Goal: Find specific page/section: Find specific page/section

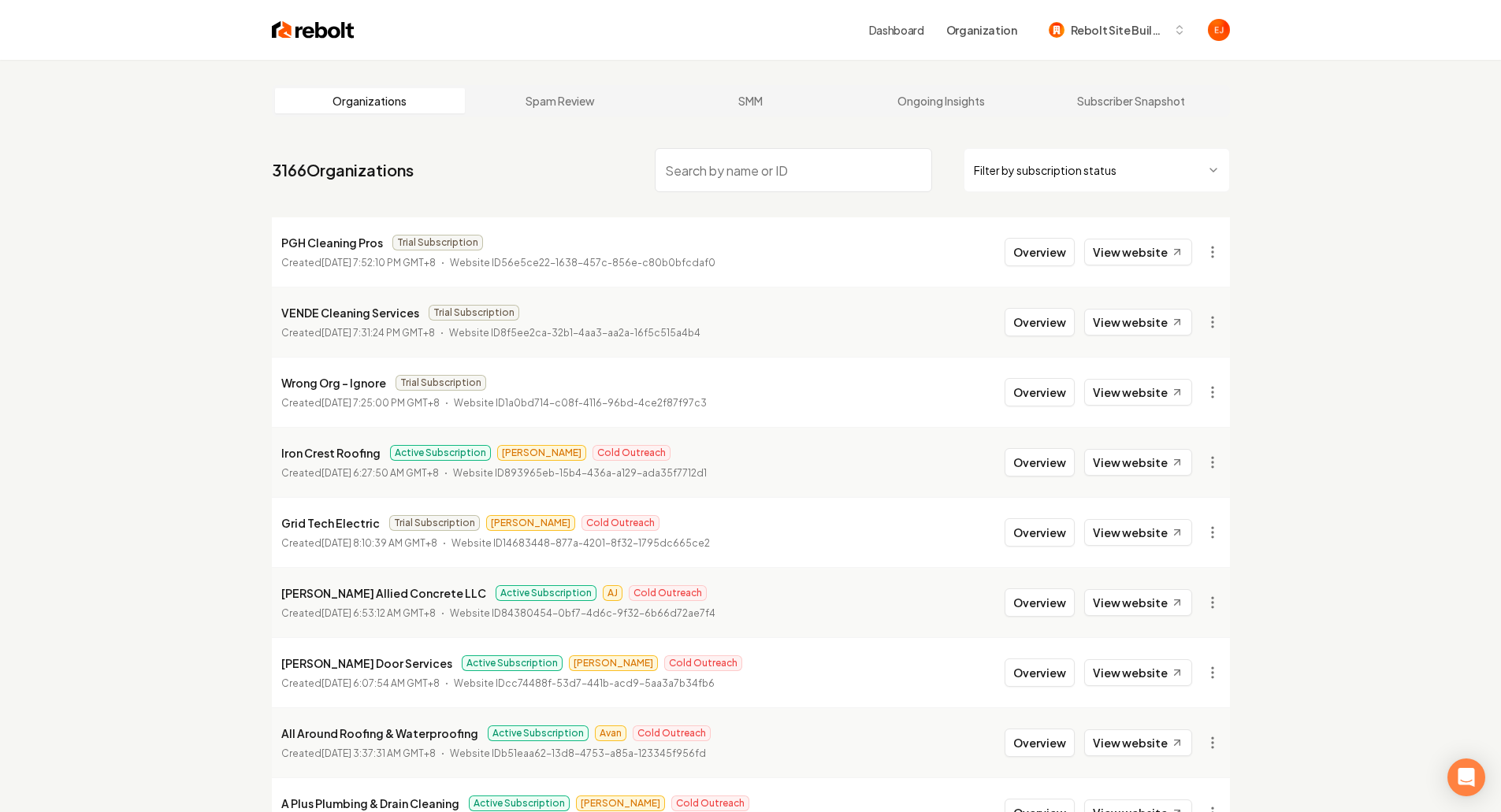
click at [739, 164] on input "search" at bounding box center [793, 170] width 277 height 44
type input "cool it heat it"
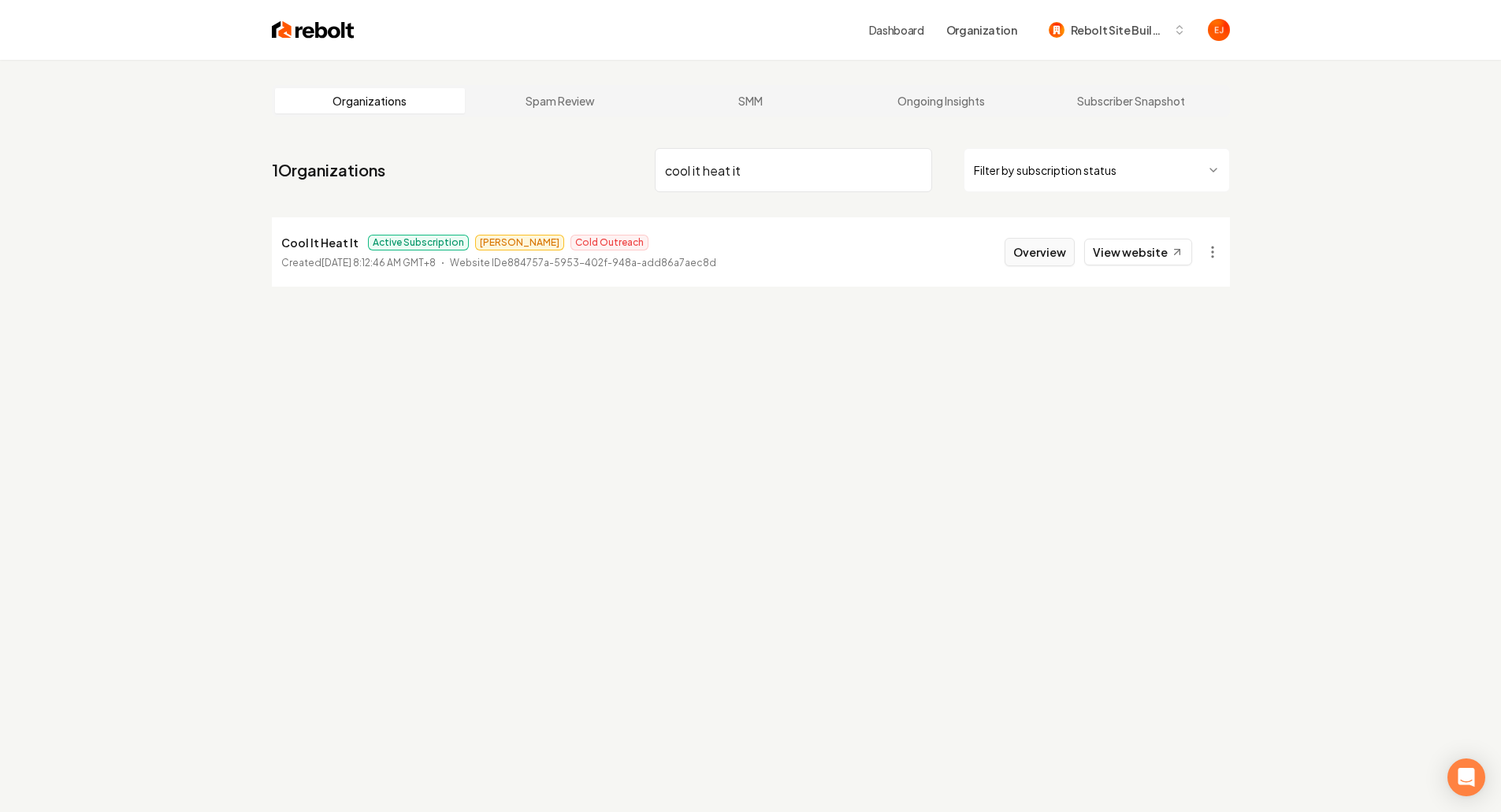
click at [1022, 259] on button "Overview" at bounding box center [1040, 252] width 70 height 29
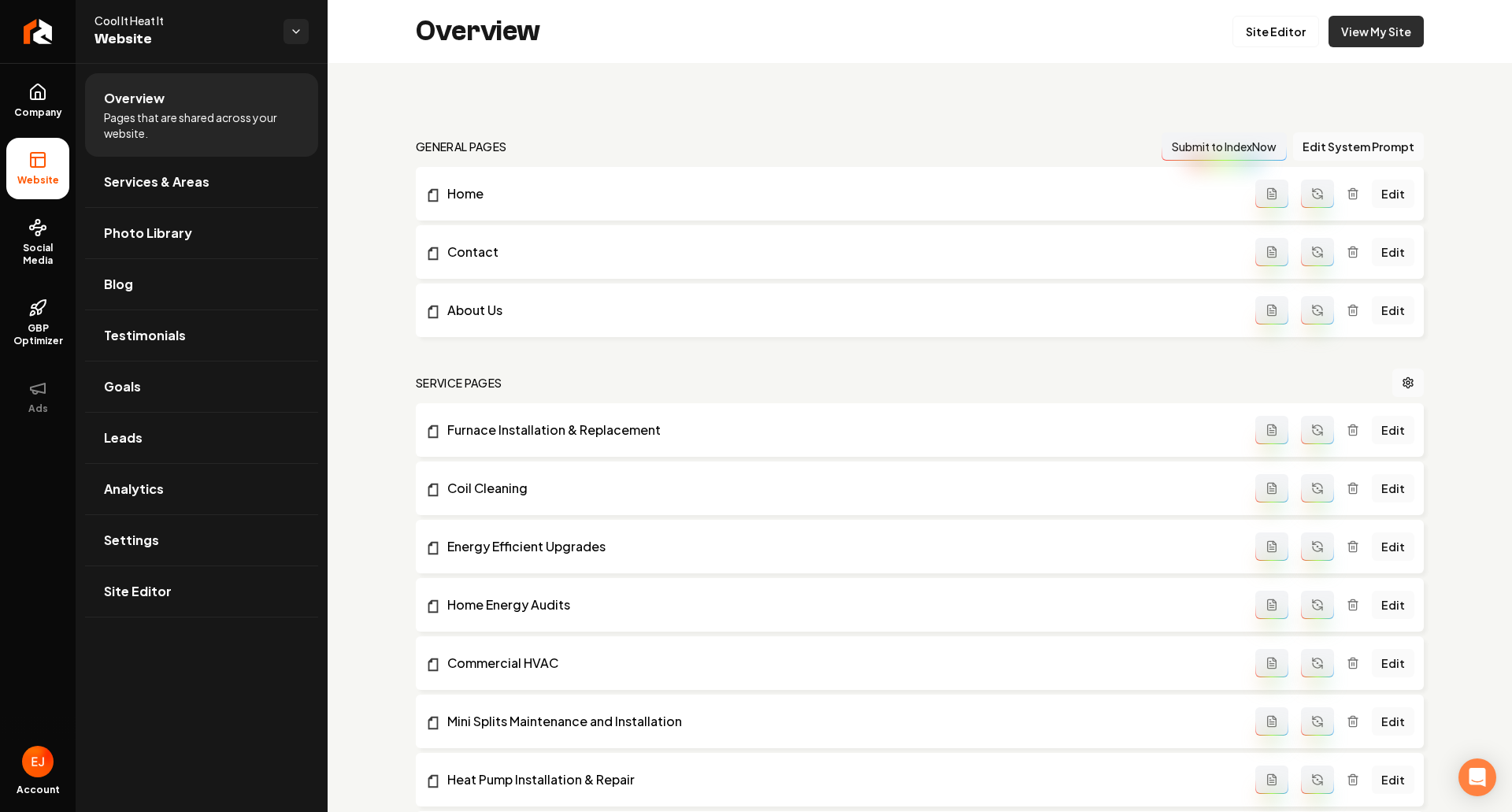
click at [1380, 33] on link "View My Site" at bounding box center [1376, 31] width 96 height 32
click at [35, 28] on icon "Return to dashboard" at bounding box center [34, 32] width 7 height 15
click at [43, 43] on icon "Return to dashboard" at bounding box center [38, 31] width 25 height 25
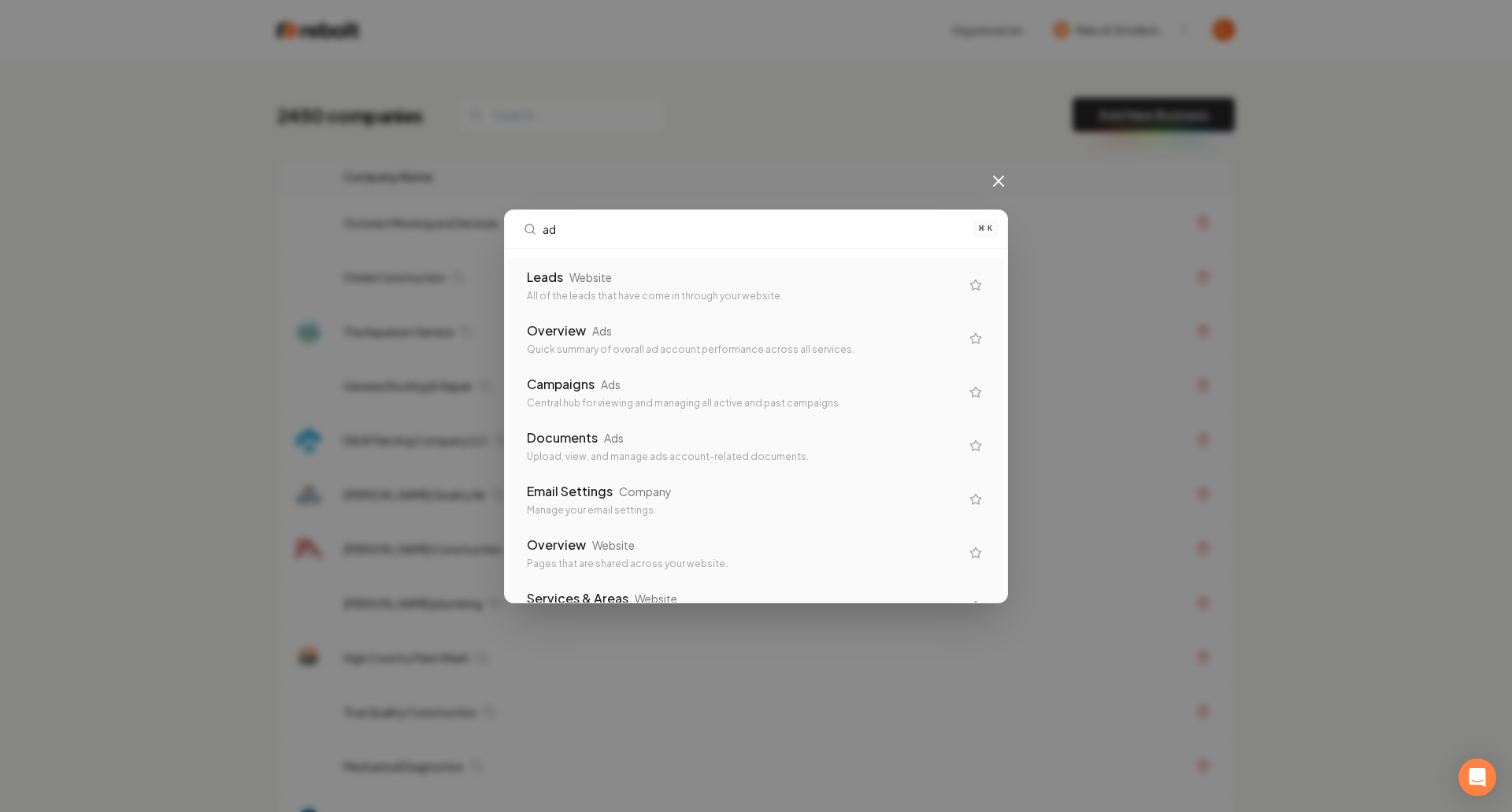
type input "ad"
click at [209, 410] on div "ad ⌘ K Leads Website All of the leads that have come in through your website. O…" at bounding box center [756, 406] width 1512 height 812
click at [1001, 187] on icon at bounding box center [998, 181] width 19 height 19
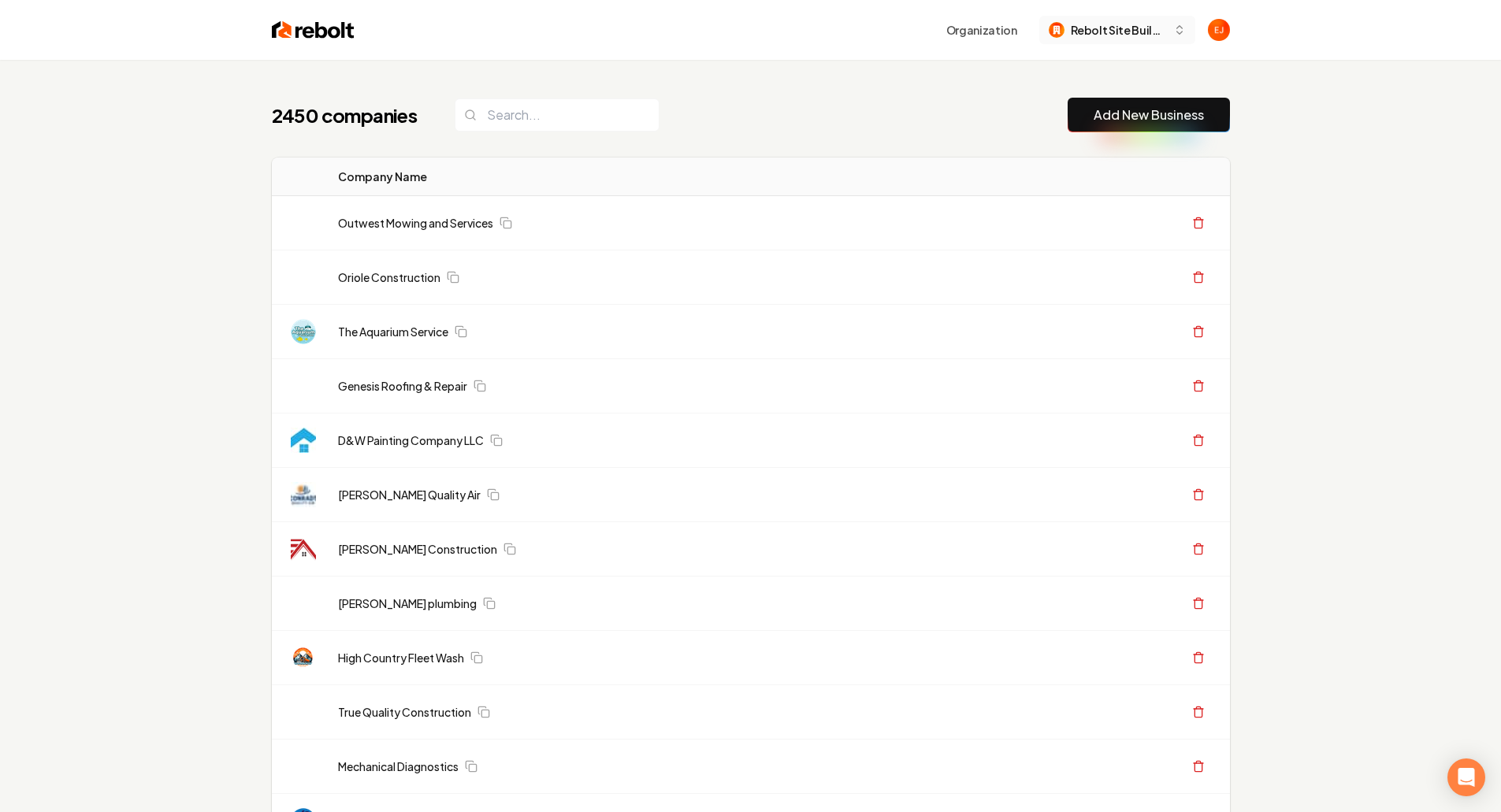
click at [1126, 38] on button "Rebolt Site Builder" at bounding box center [1117, 29] width 156 height 29
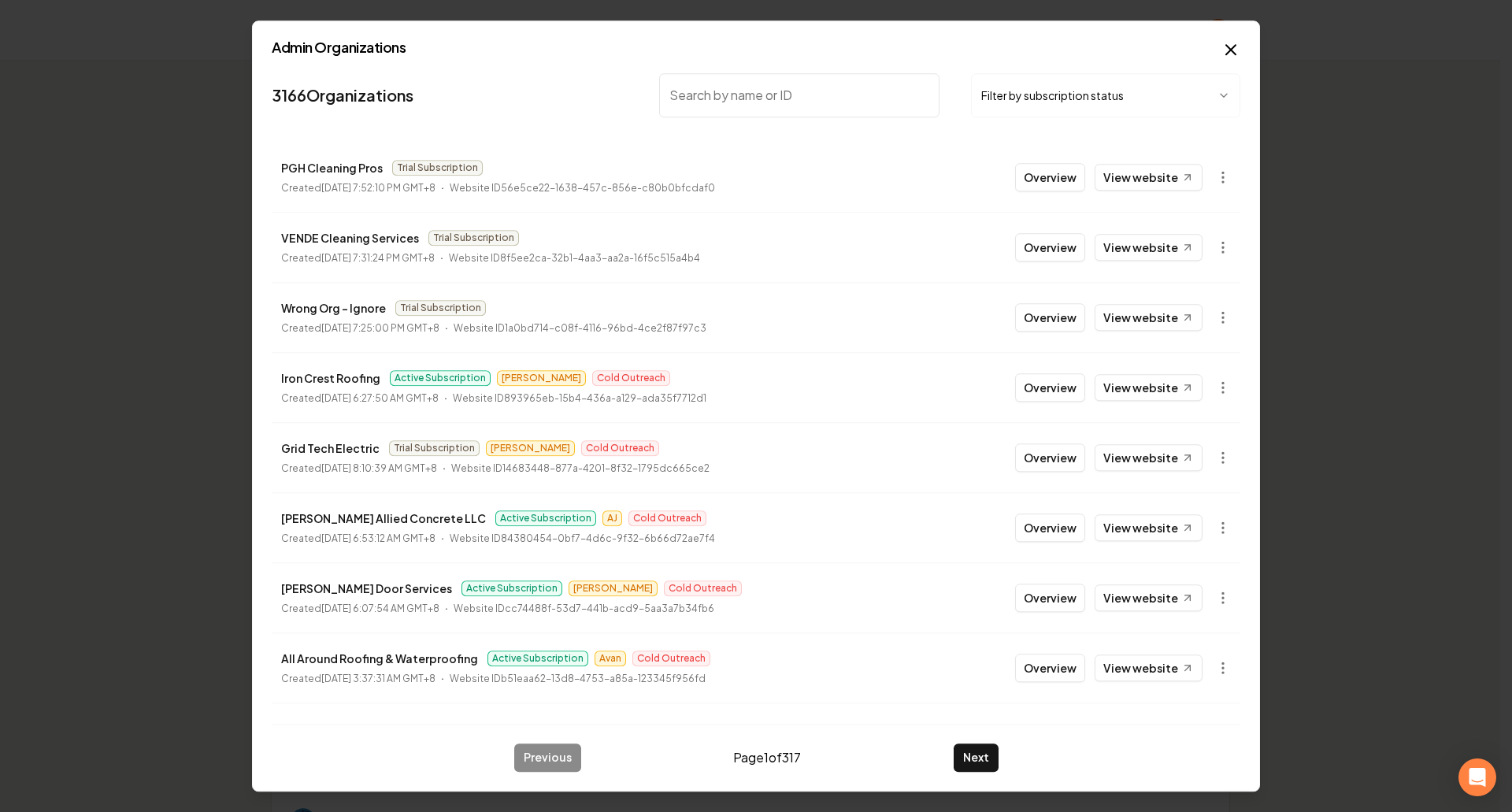
click at [762, 99] on input "search" at bounding box center [799, 96] width 280 height 44
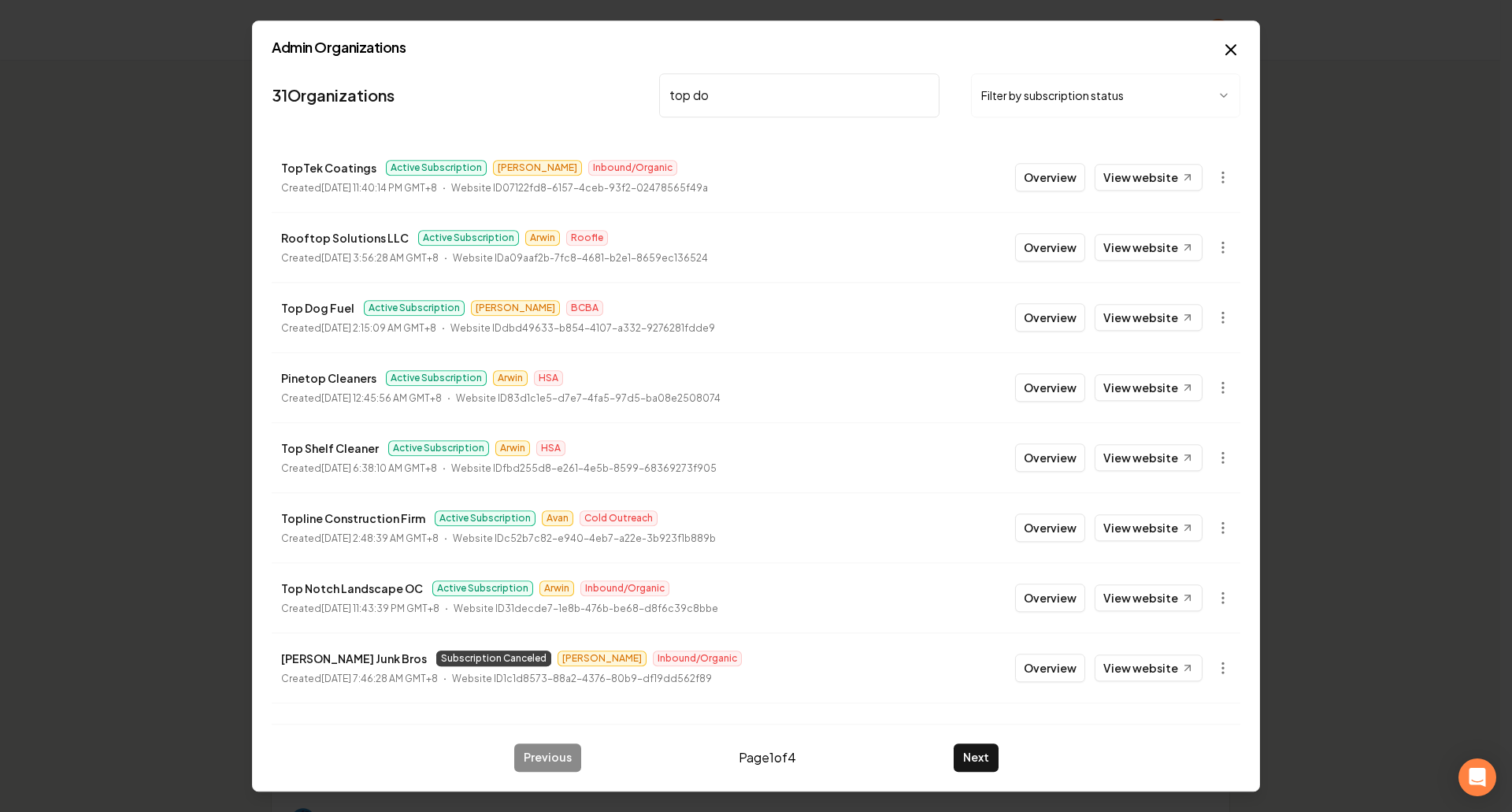
type input "top dog"
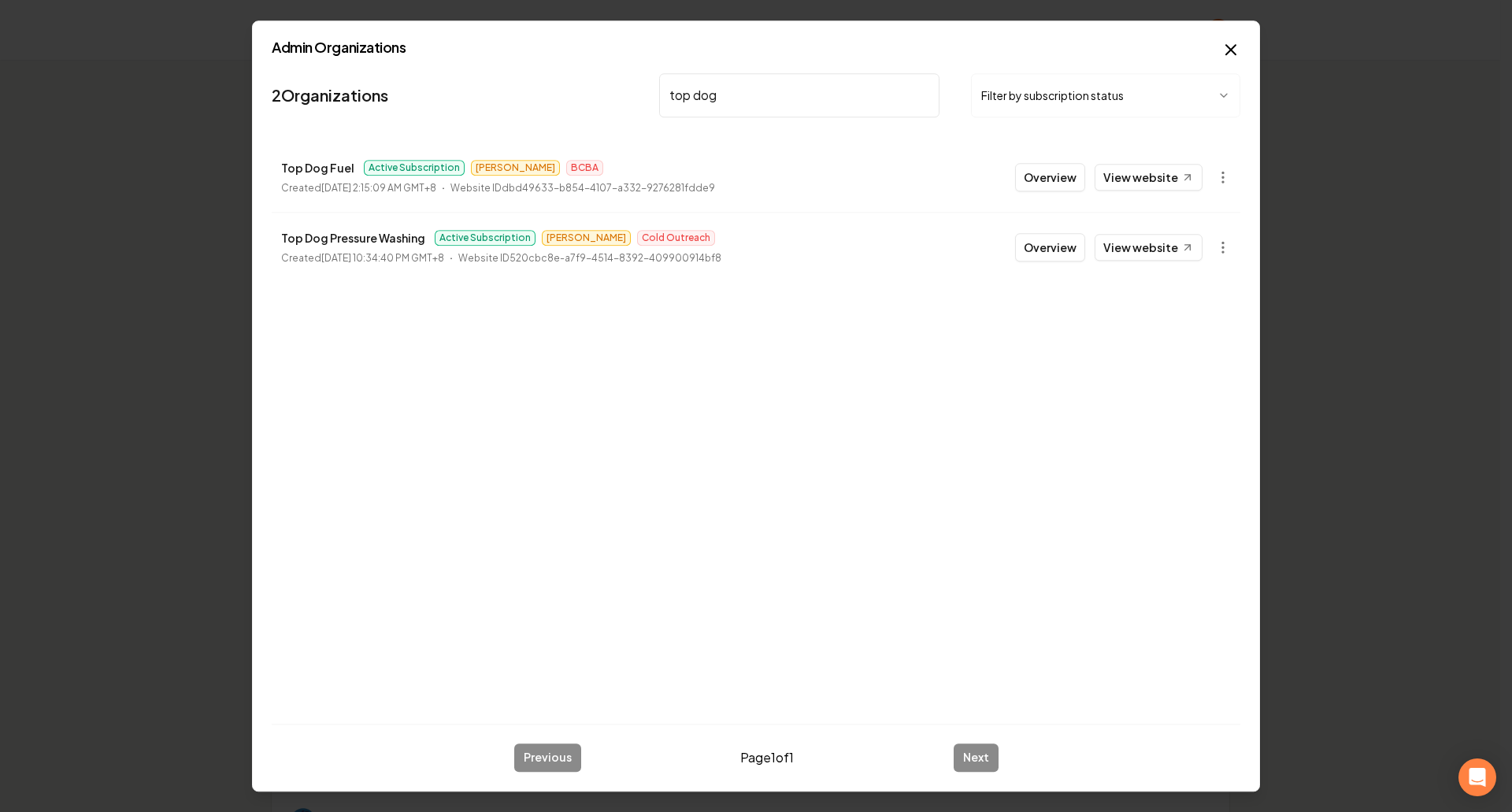
click at [1043, 167] on button "Overview" at bounding box center [1051, 177] width 70 height 29
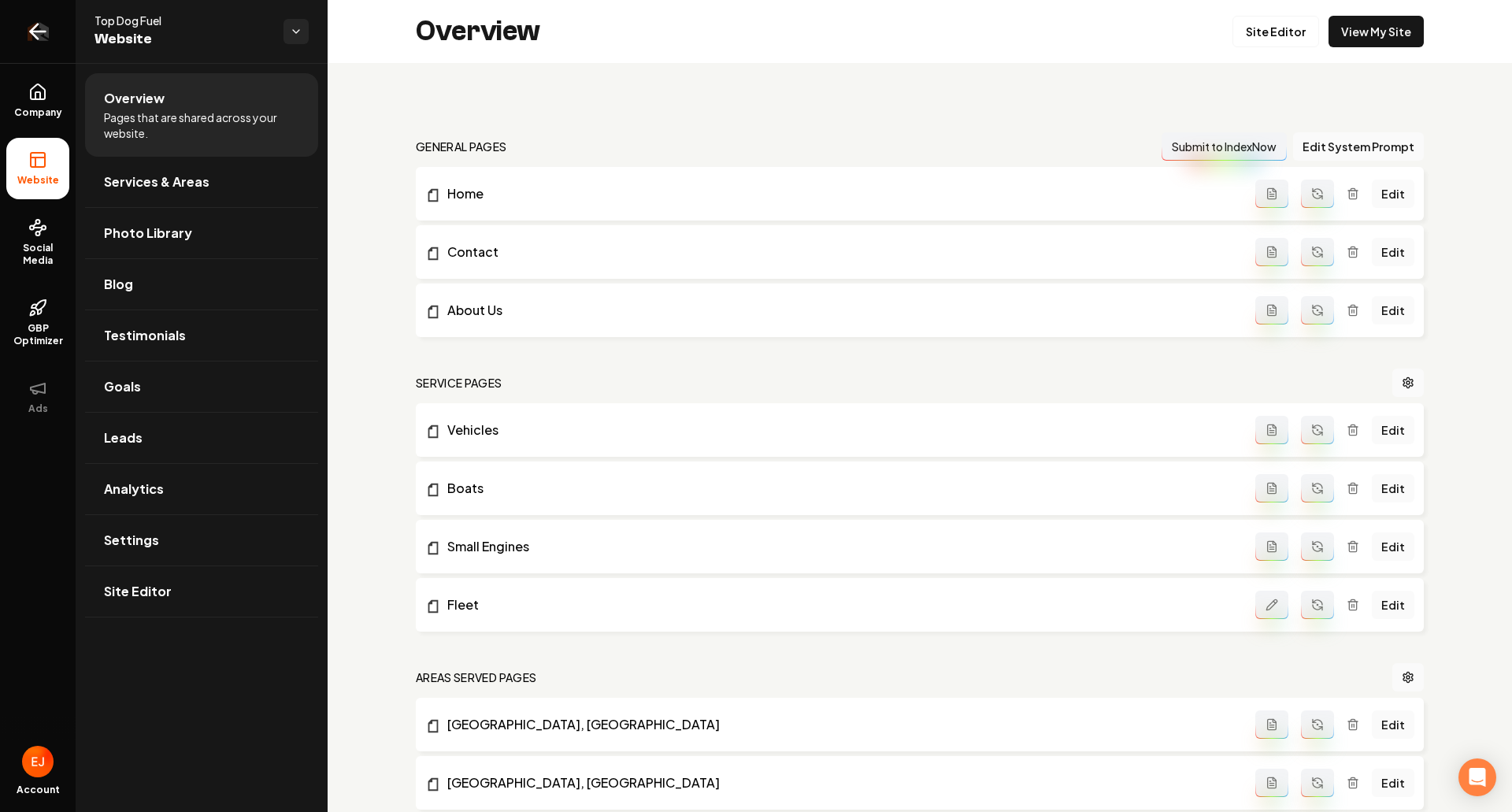
click at [19, 29] on link "Return to dashboard" at bounding box center [38, 31] width 75 height 63
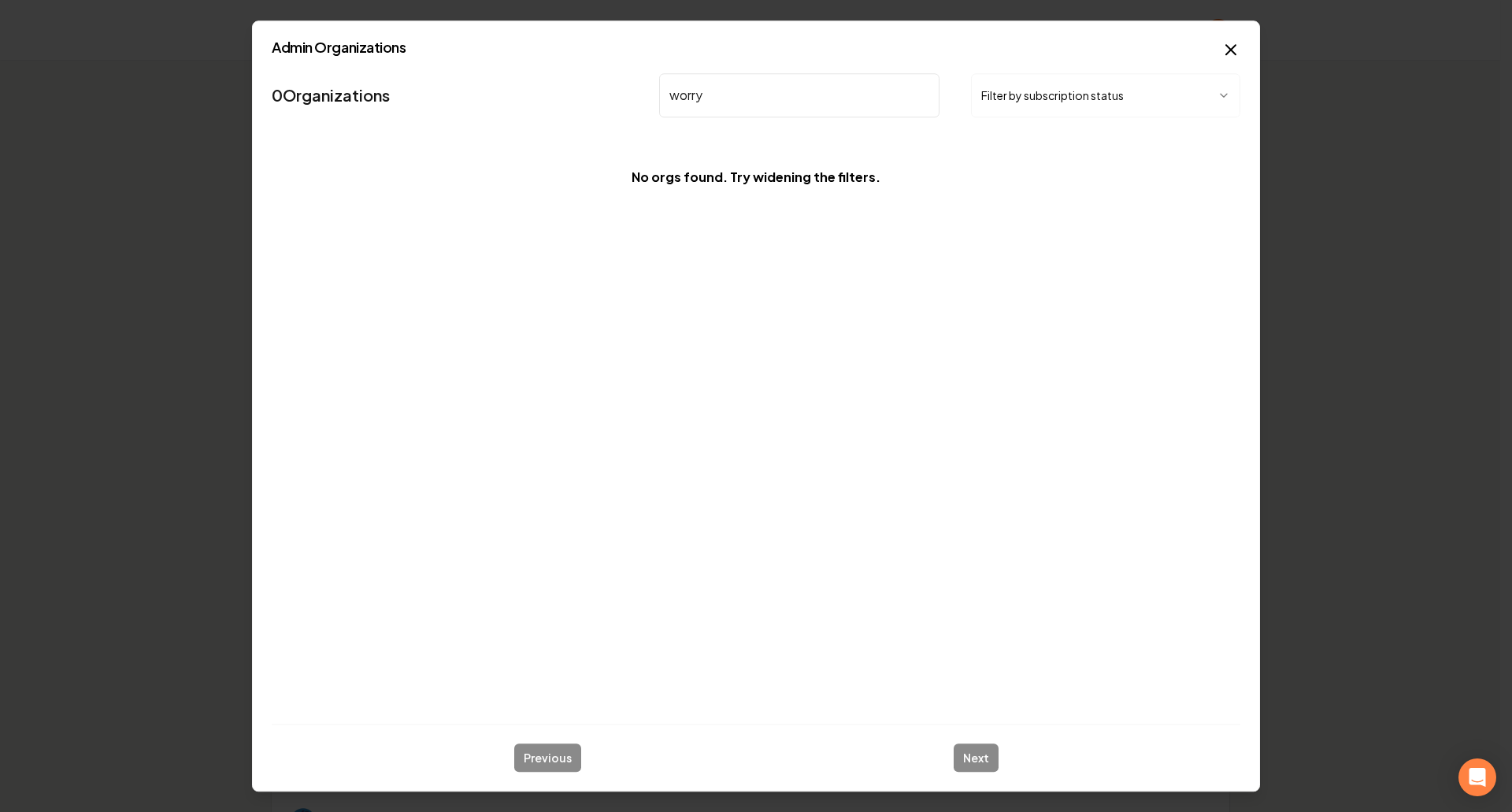
type input "worry"
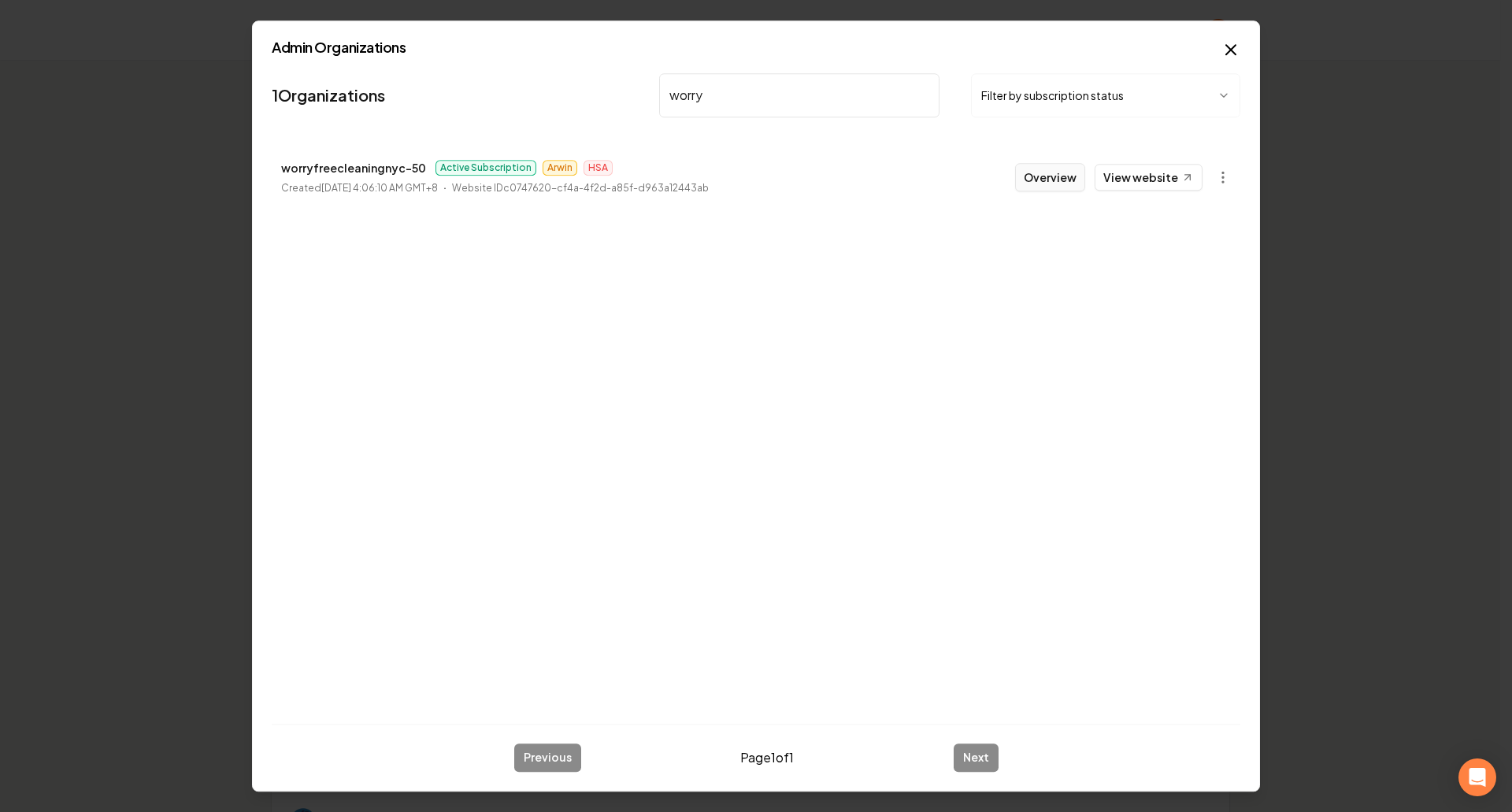
click at [1041, 182] on button "Overview" at bounding box center [1051, 177] width 70 height 29
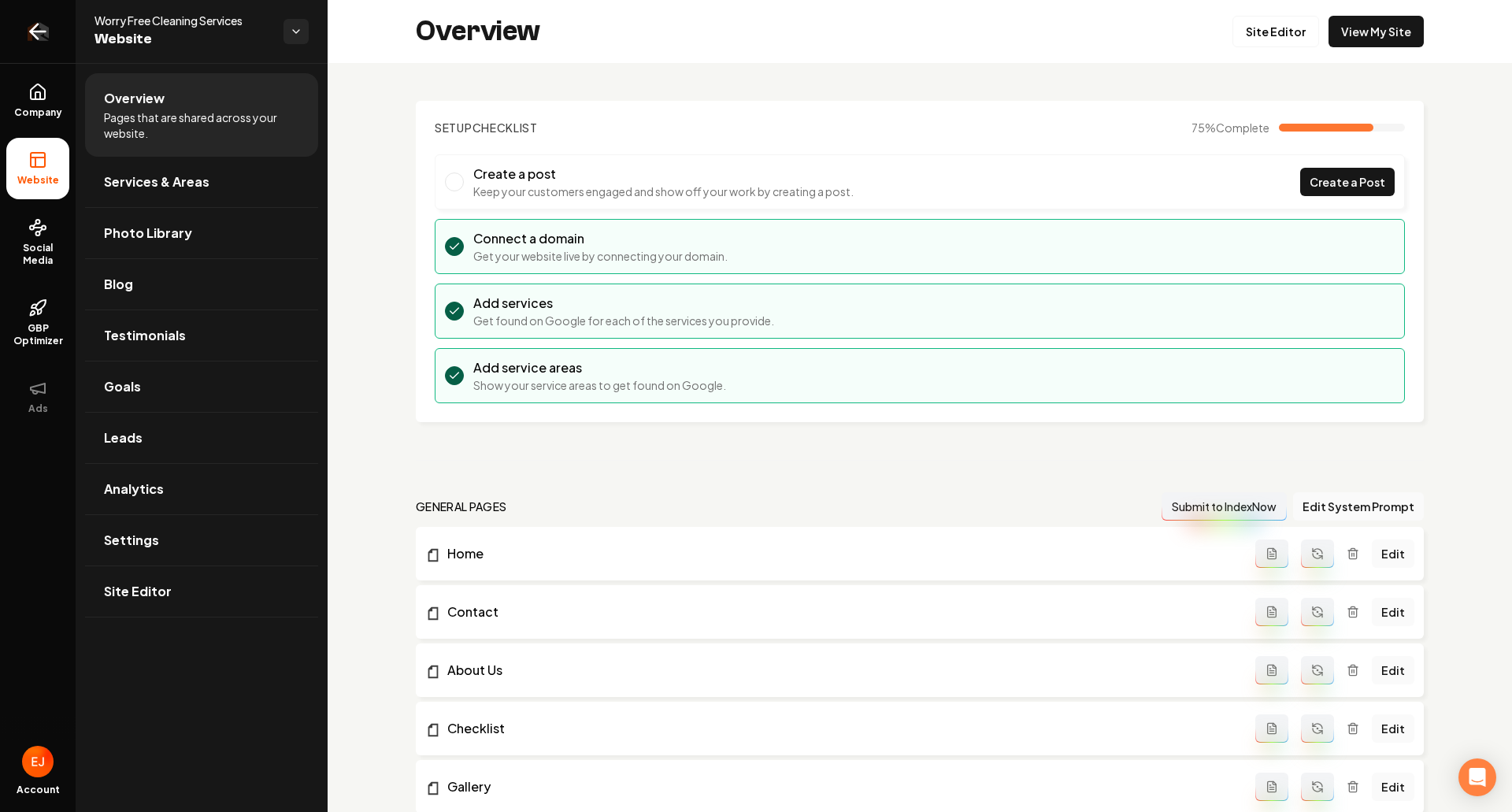
click at [46, 28] on icon "Return to dashboard" at bounding box center [38, 31] width 25 height 25
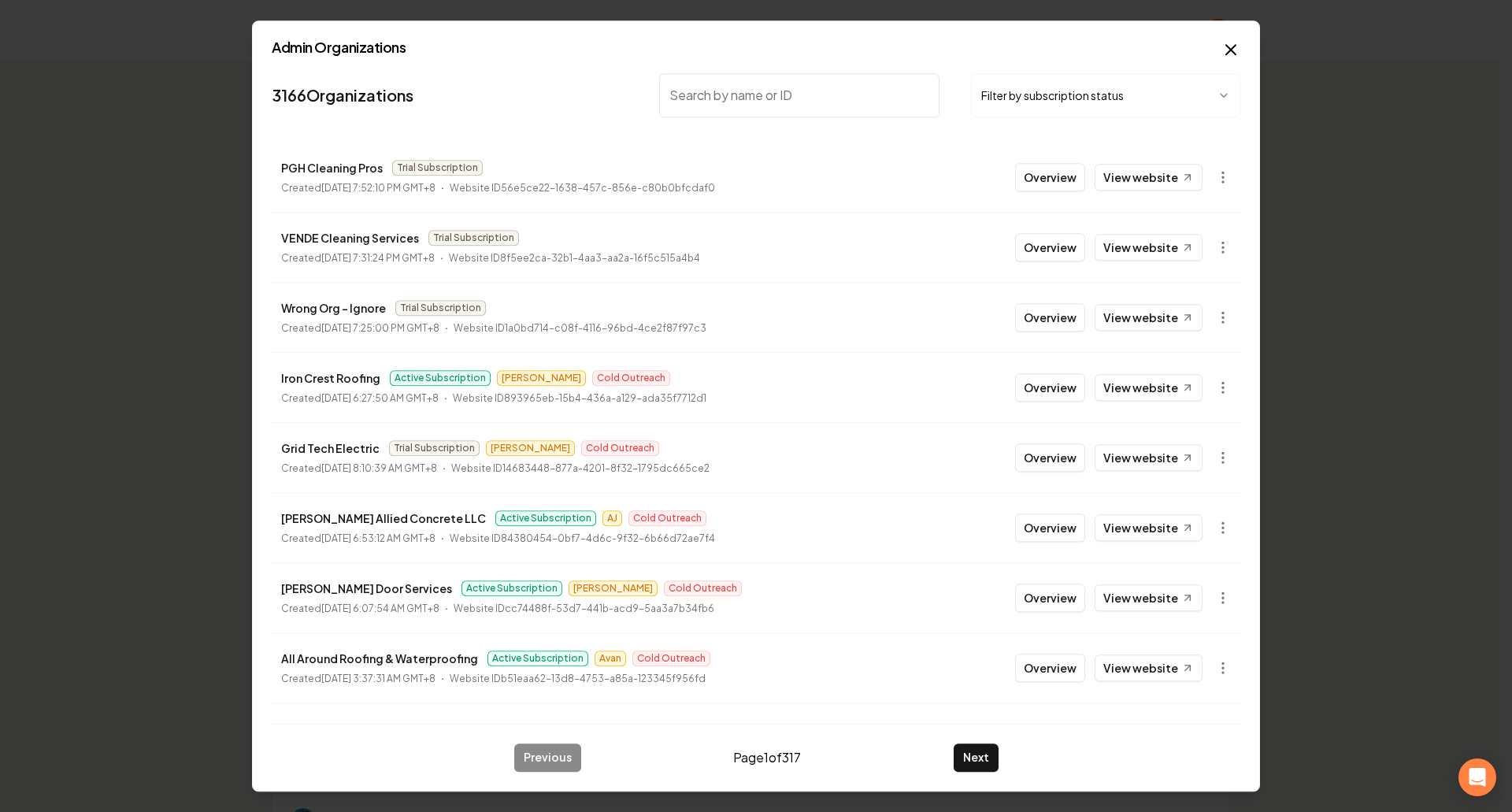
click at [729, 91] on input "search" at bounding box center [799, 96] width 280 height 44
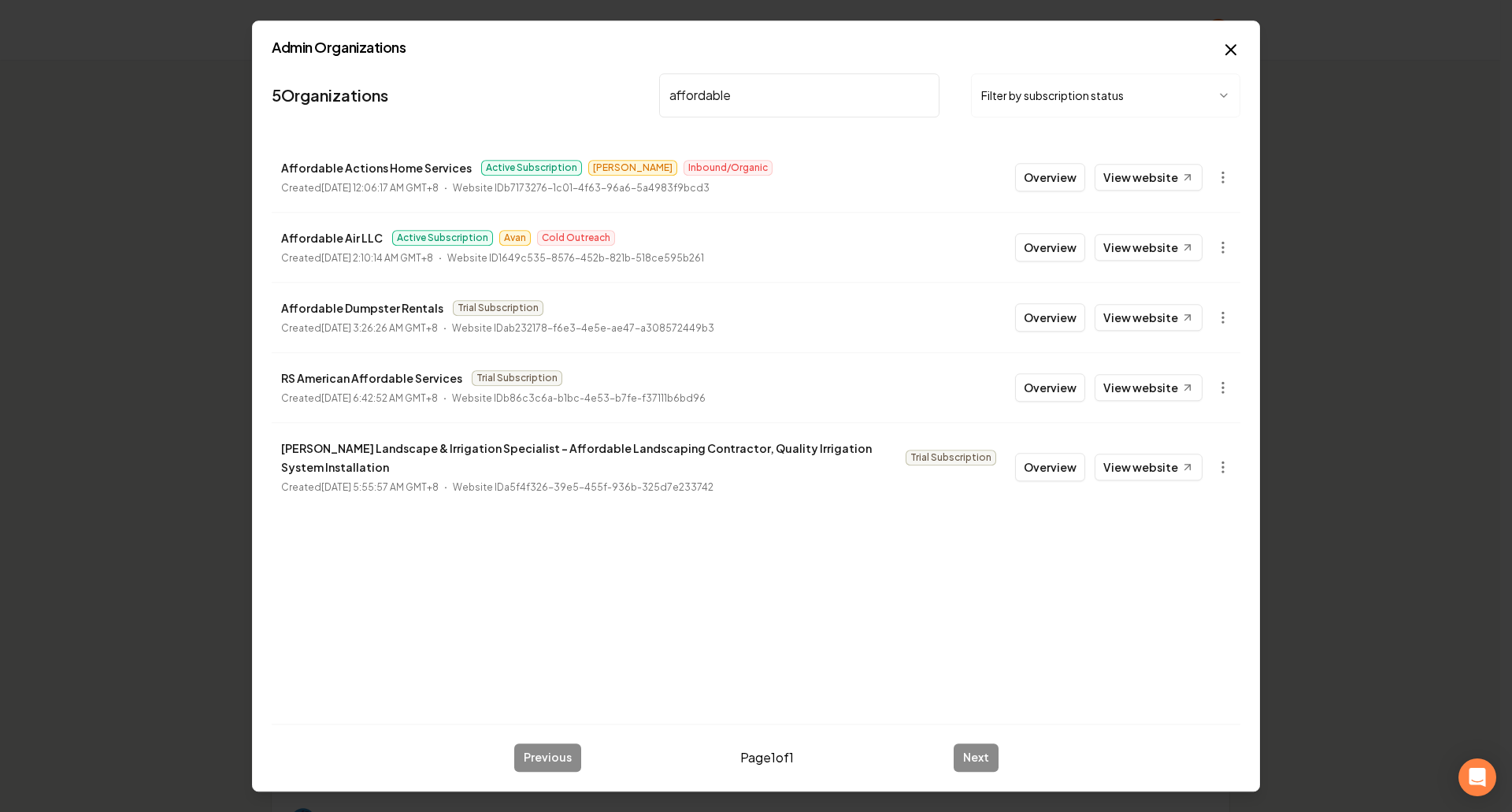
type input "affordable"
click at [1052, 182] on button "Overview" at bounding box center [1051, 177] width 70 height 29
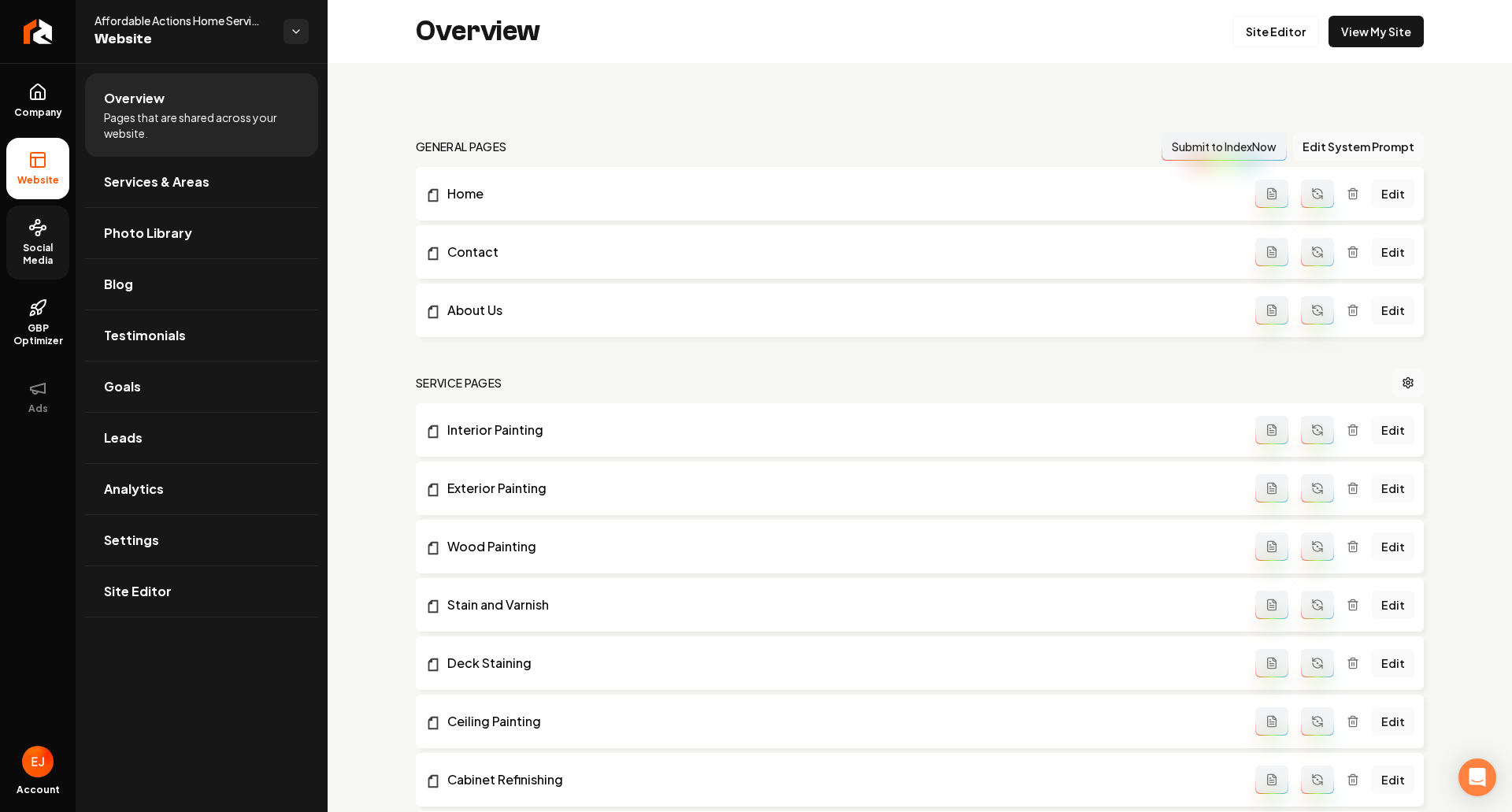
click at [50, 266] on span "Social Media" at bounding box center [38, 254] width 63 height 25
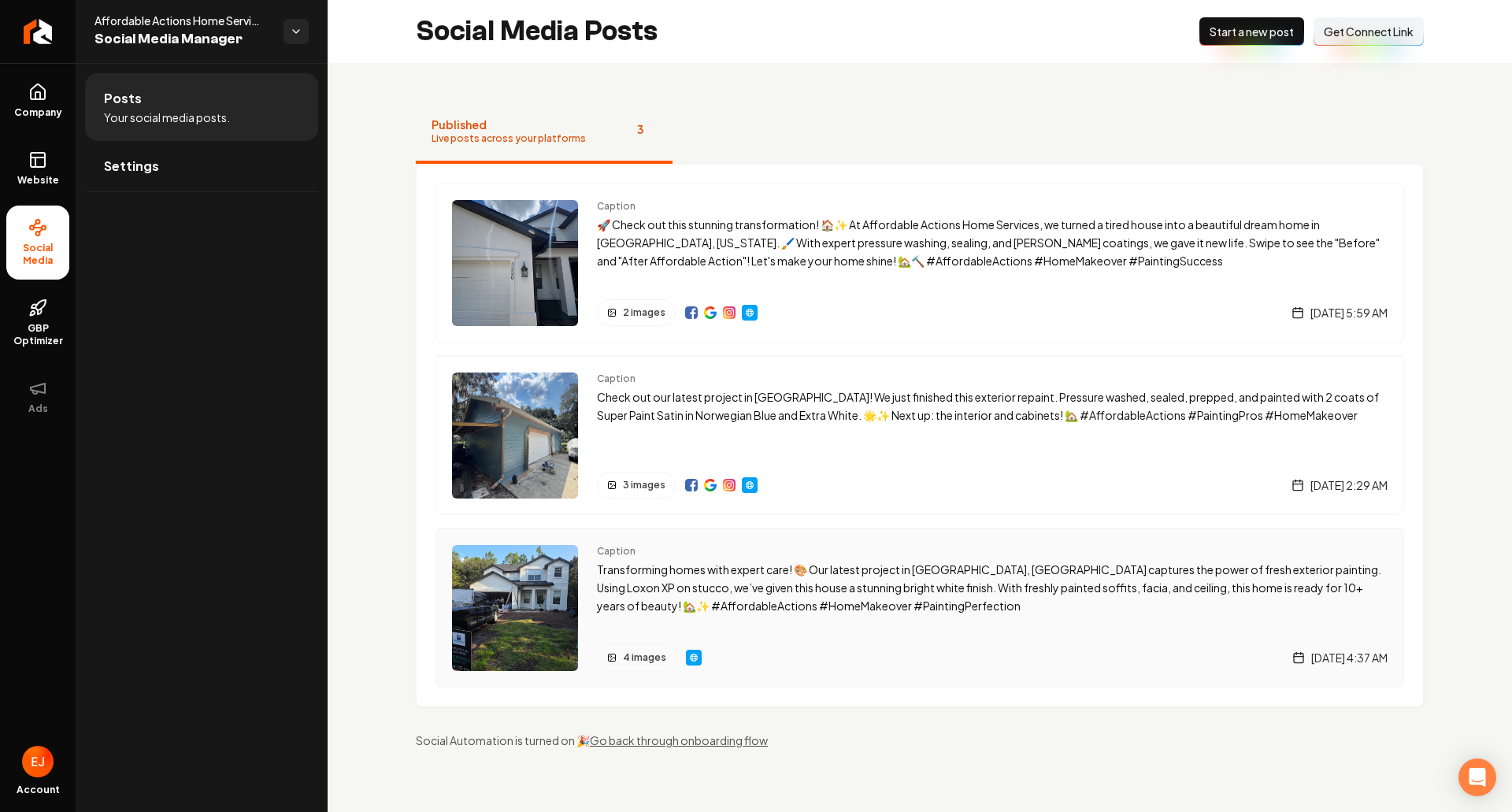
click at [838, 575] on p "Transforming homes with expert care! 🎨 Our latest project in Saint Augustine, F…" at bounding box center [992, 588] width 791 height 54
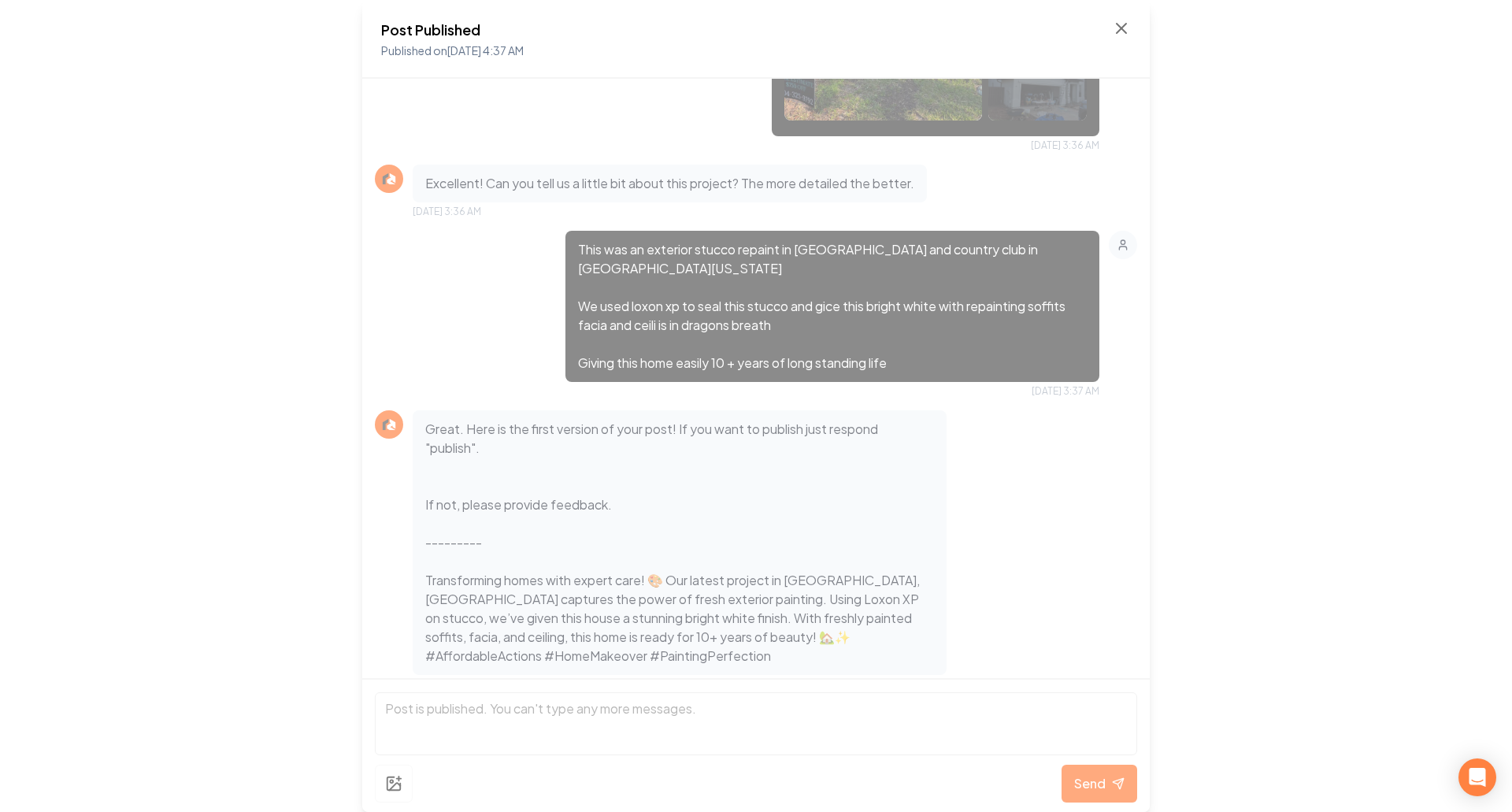
scroll to position [885, 0]
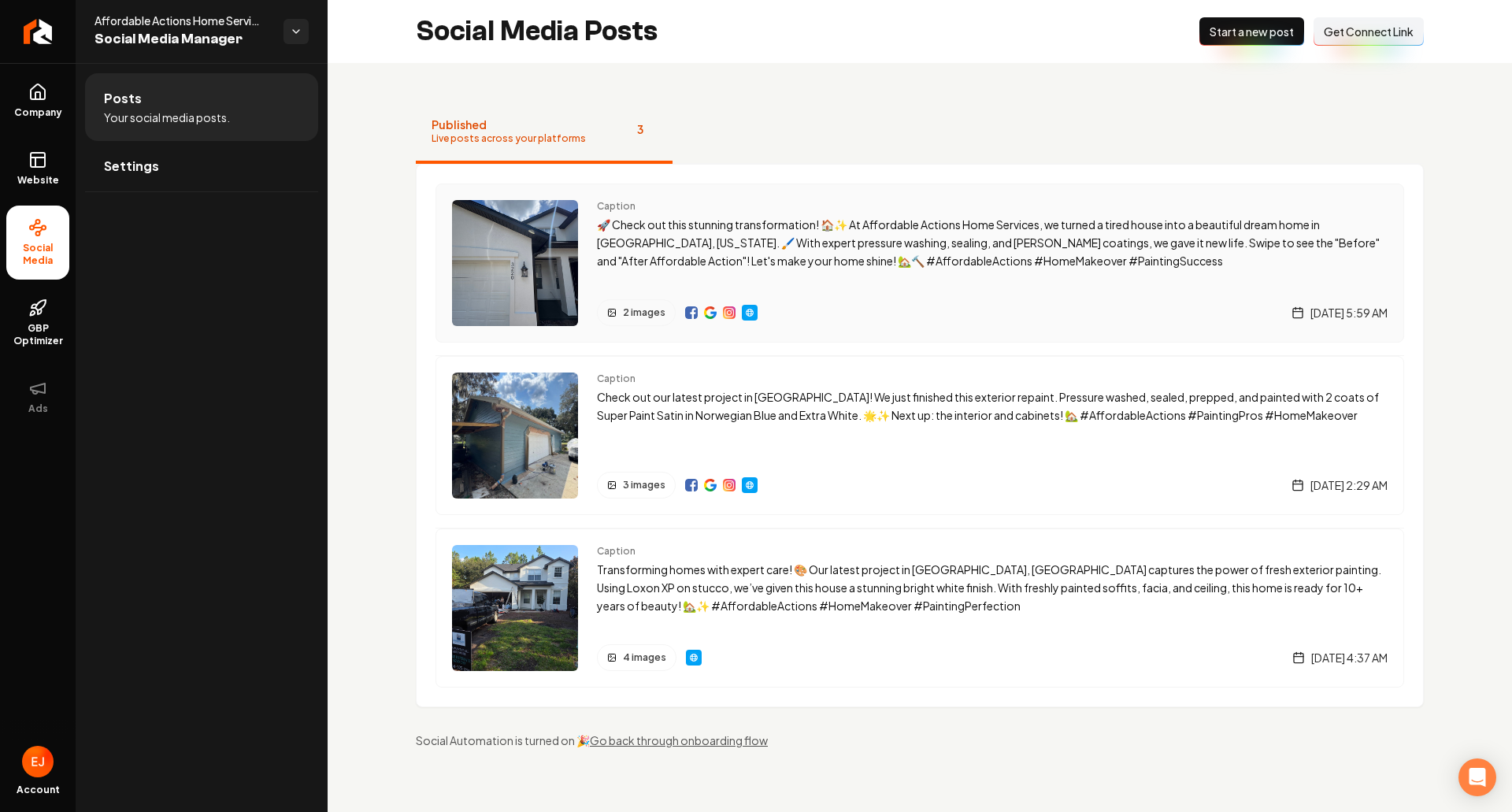
click at [973, 282] on div "Caption 🚀 Check out this stunning transformation! 🏠✨ At Affordable Actions Home…" at bounding box center [992, 263] width 791 height 126
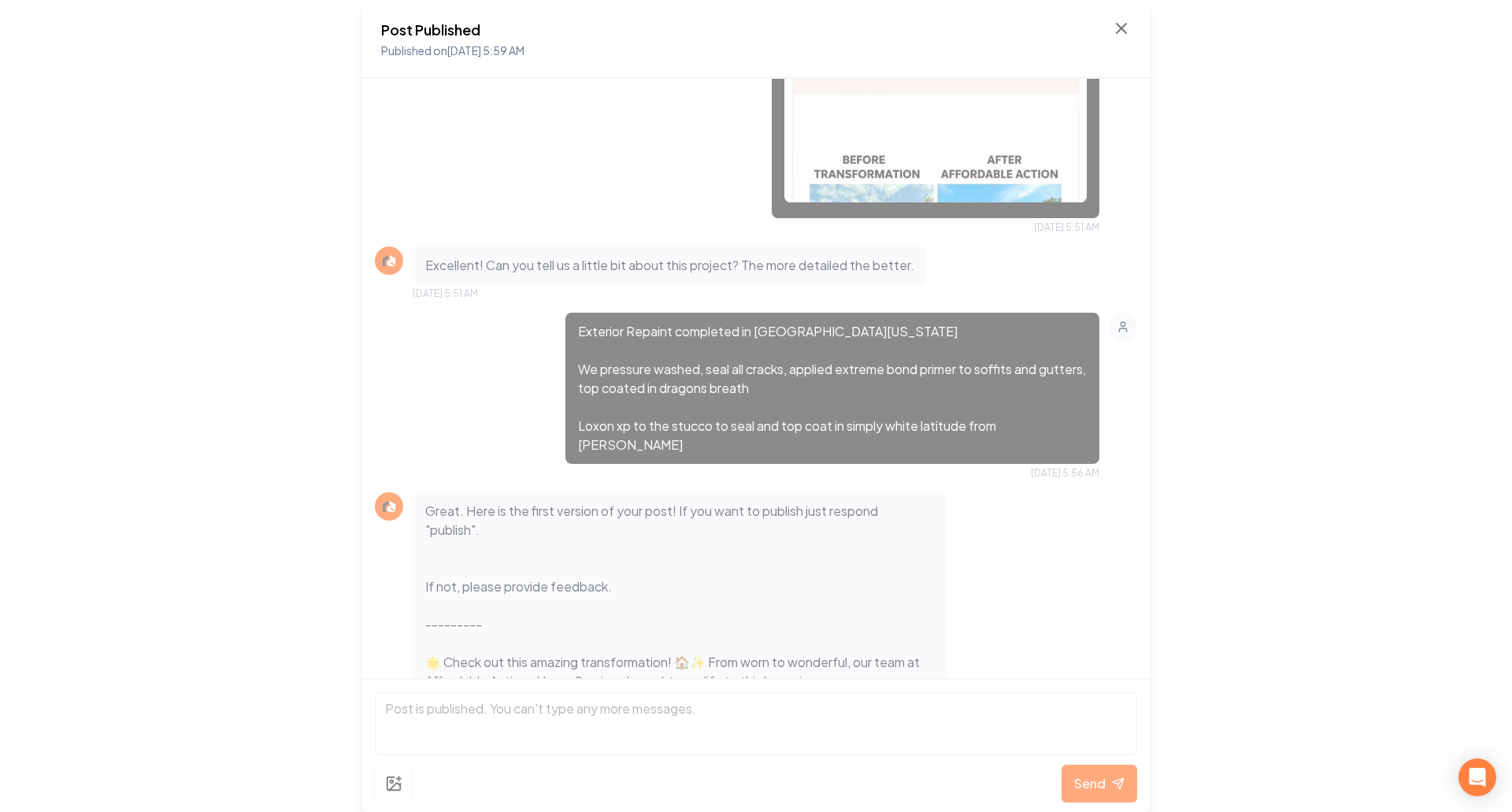
scroll to position [642, 0]
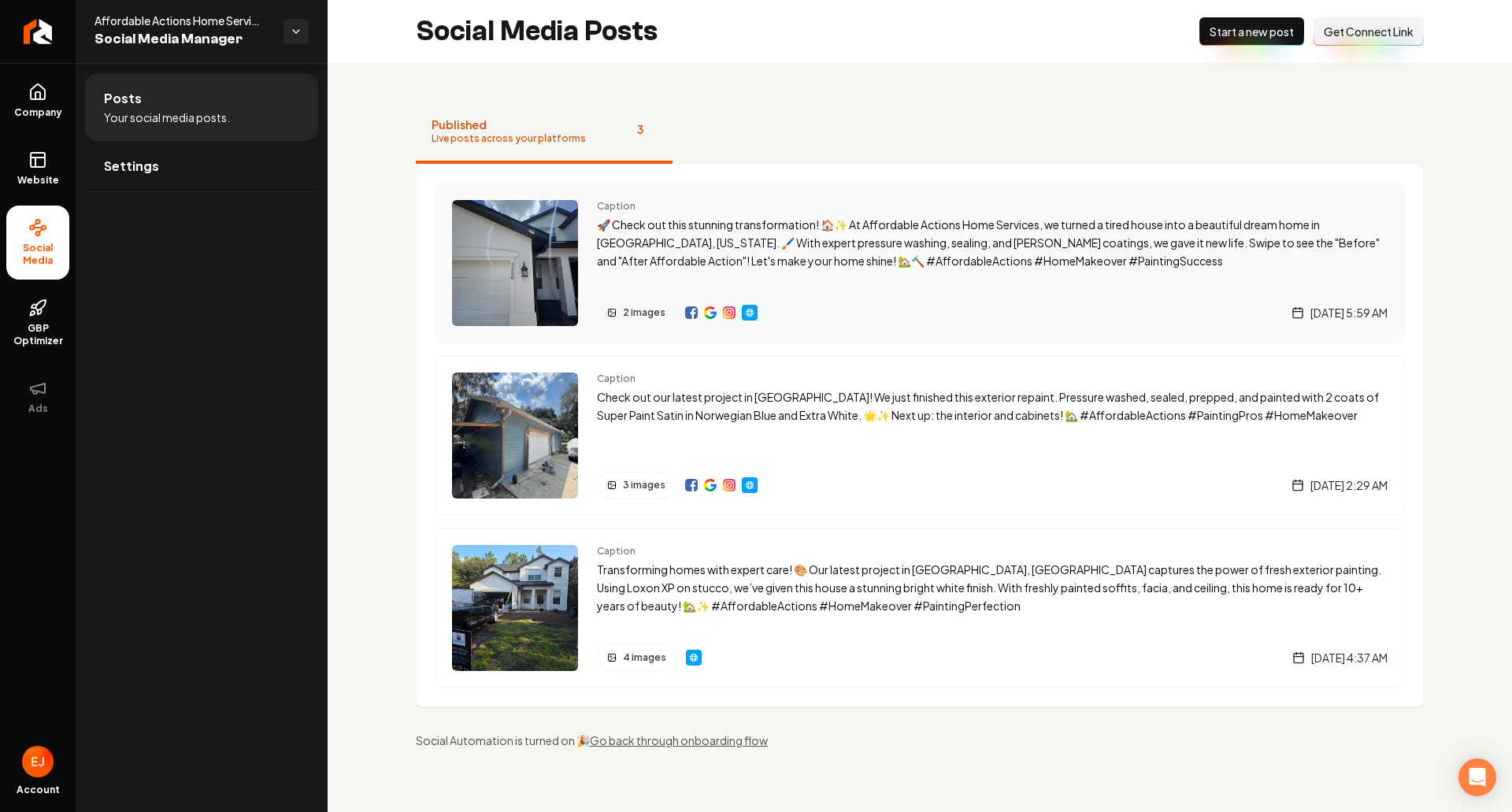
click at [711, 317] on img "Main content area" at bounding box center [710, 312] width 12 height 12
click at [43, 38] on icon "Return to dashboard" at bounding box center [38, 31] width 25 height 25
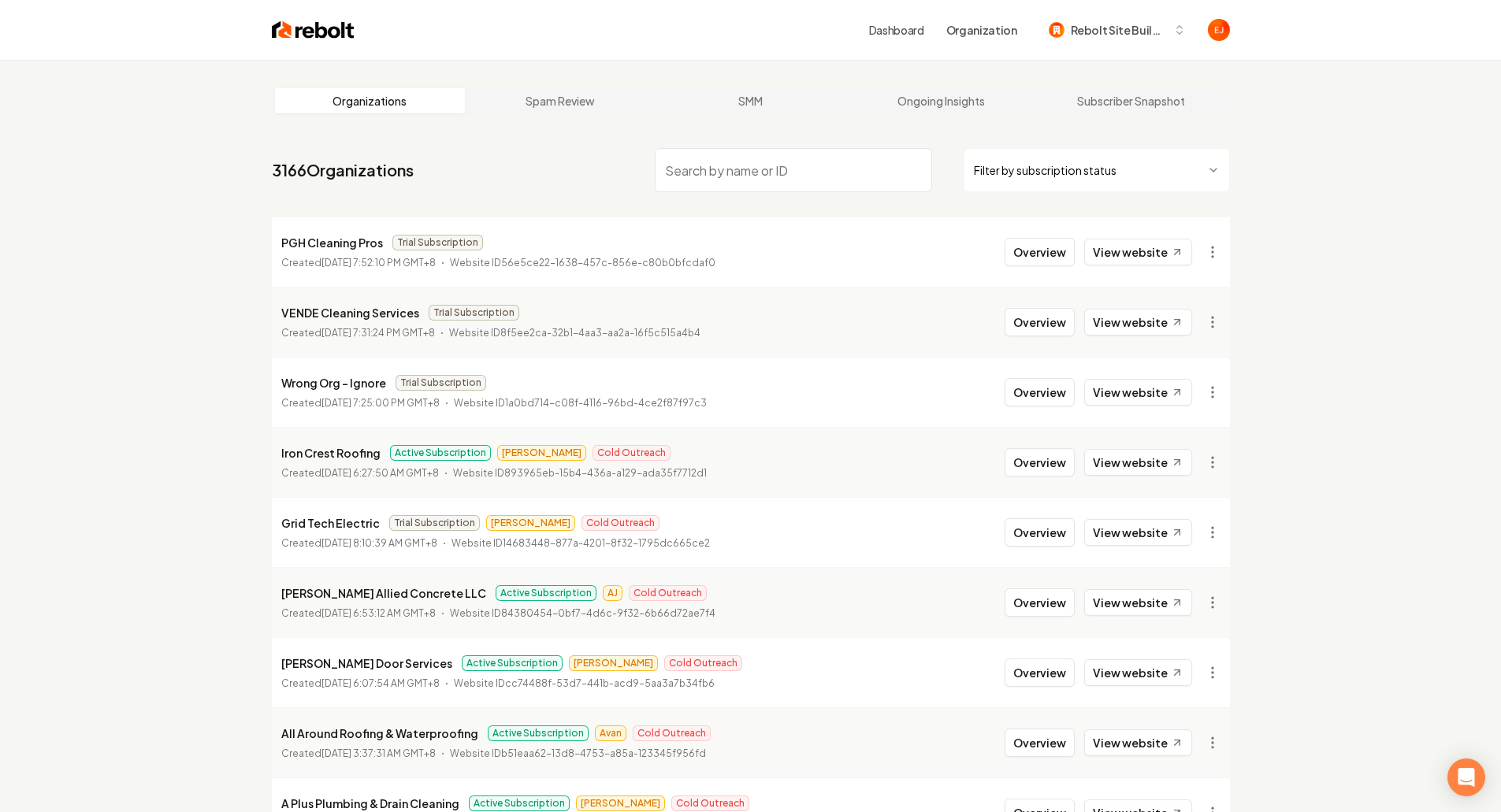
click at [752, 181] on input "search" at bounding box center [793, 170] width 277 height 44
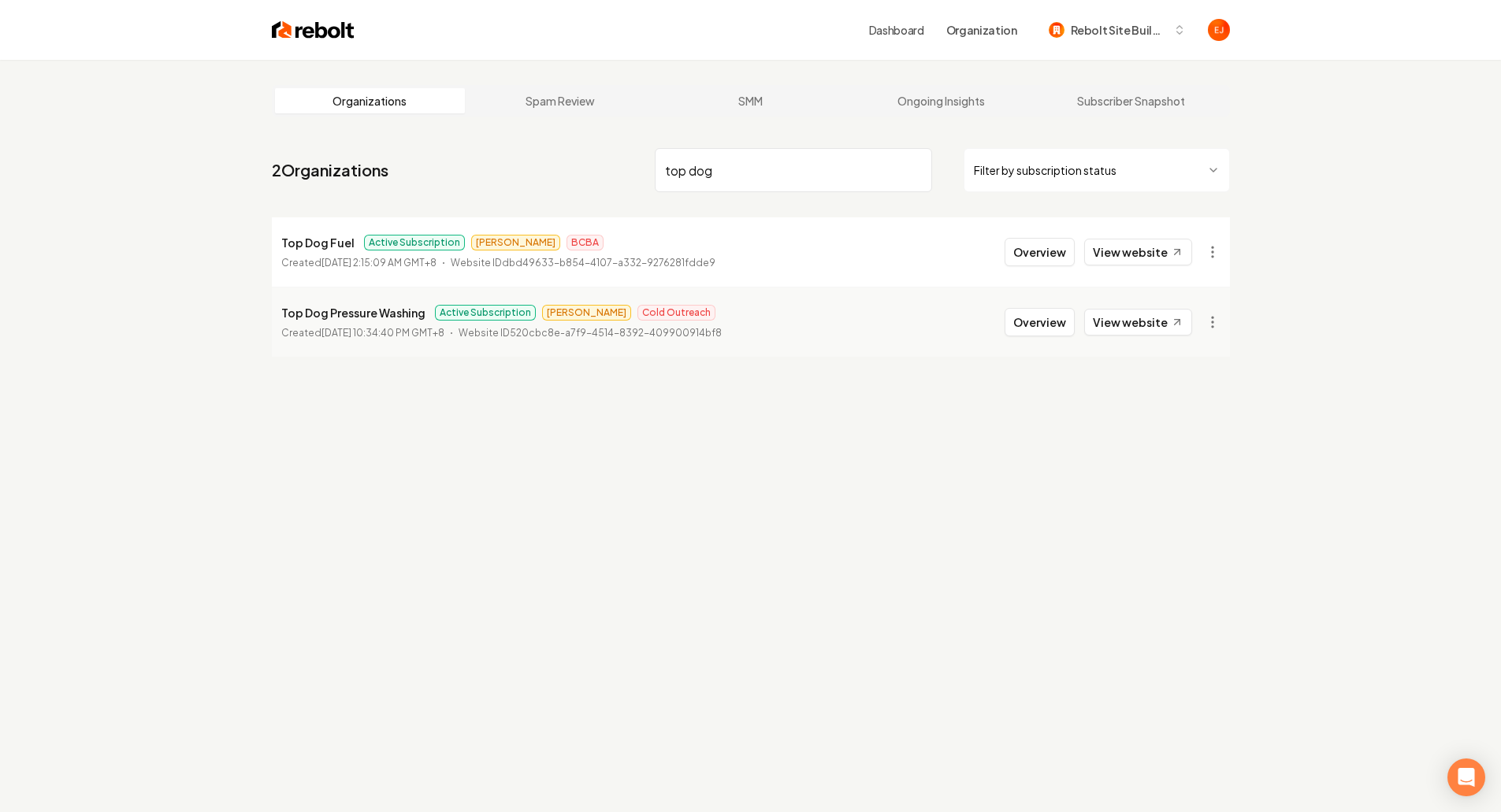
type input "top dog"
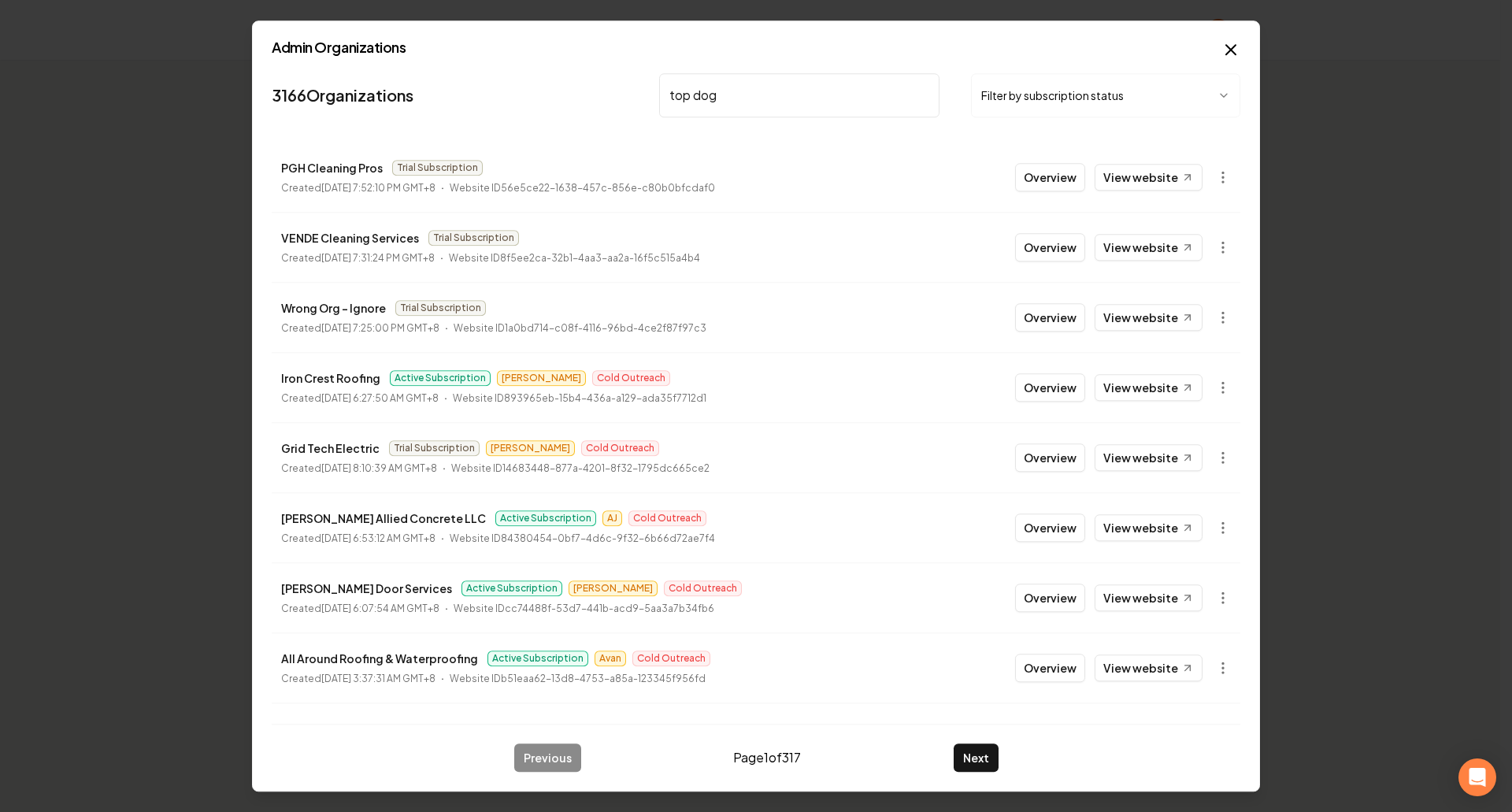
click at [745, 99] on input "top dog" at bounding box center [799, 96] width 280 height 44
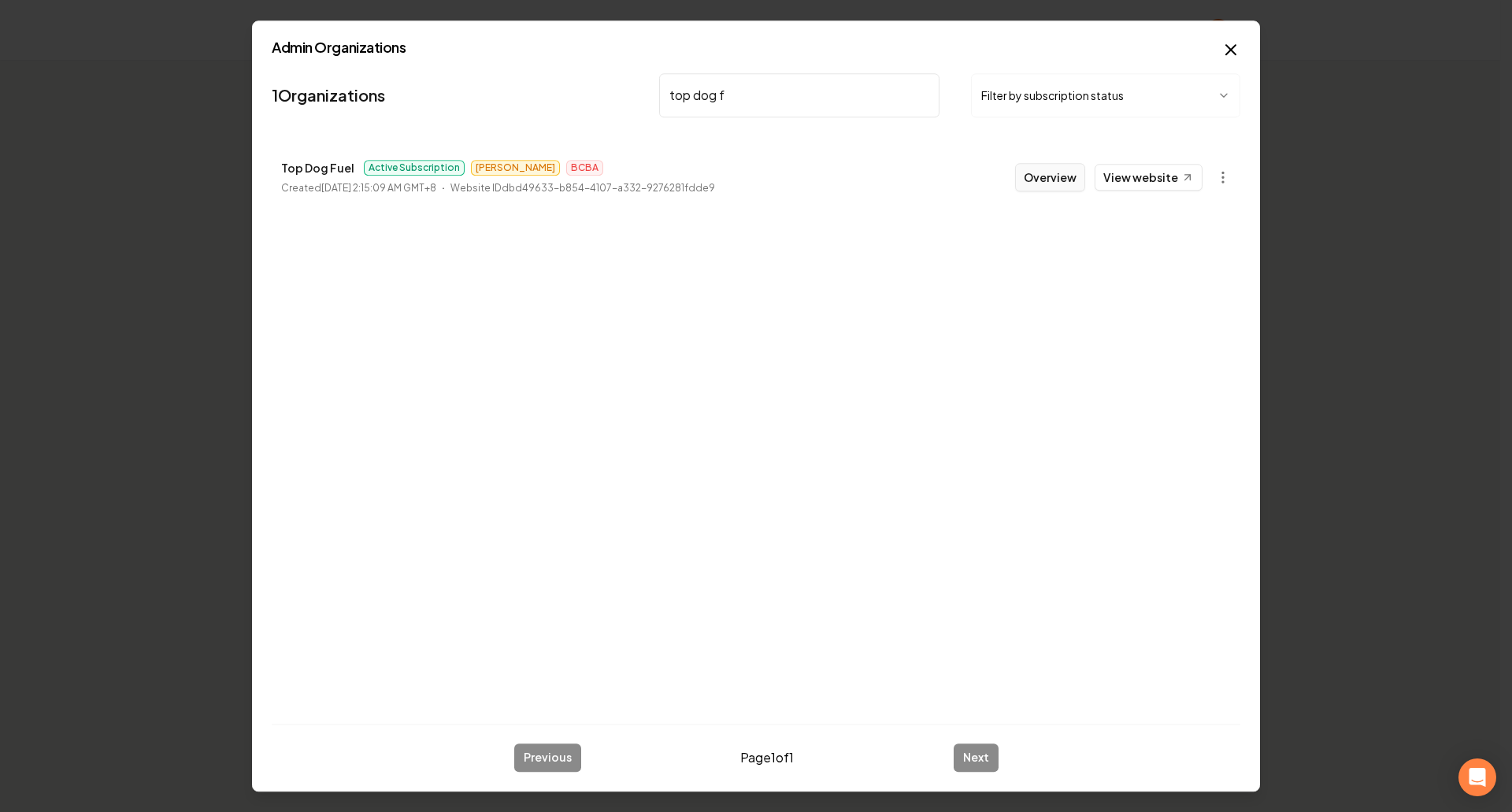
type input "top dog f"
click at [1028, 177] on button "Overview" at bounding box center [1051, 177] width 70 height 29
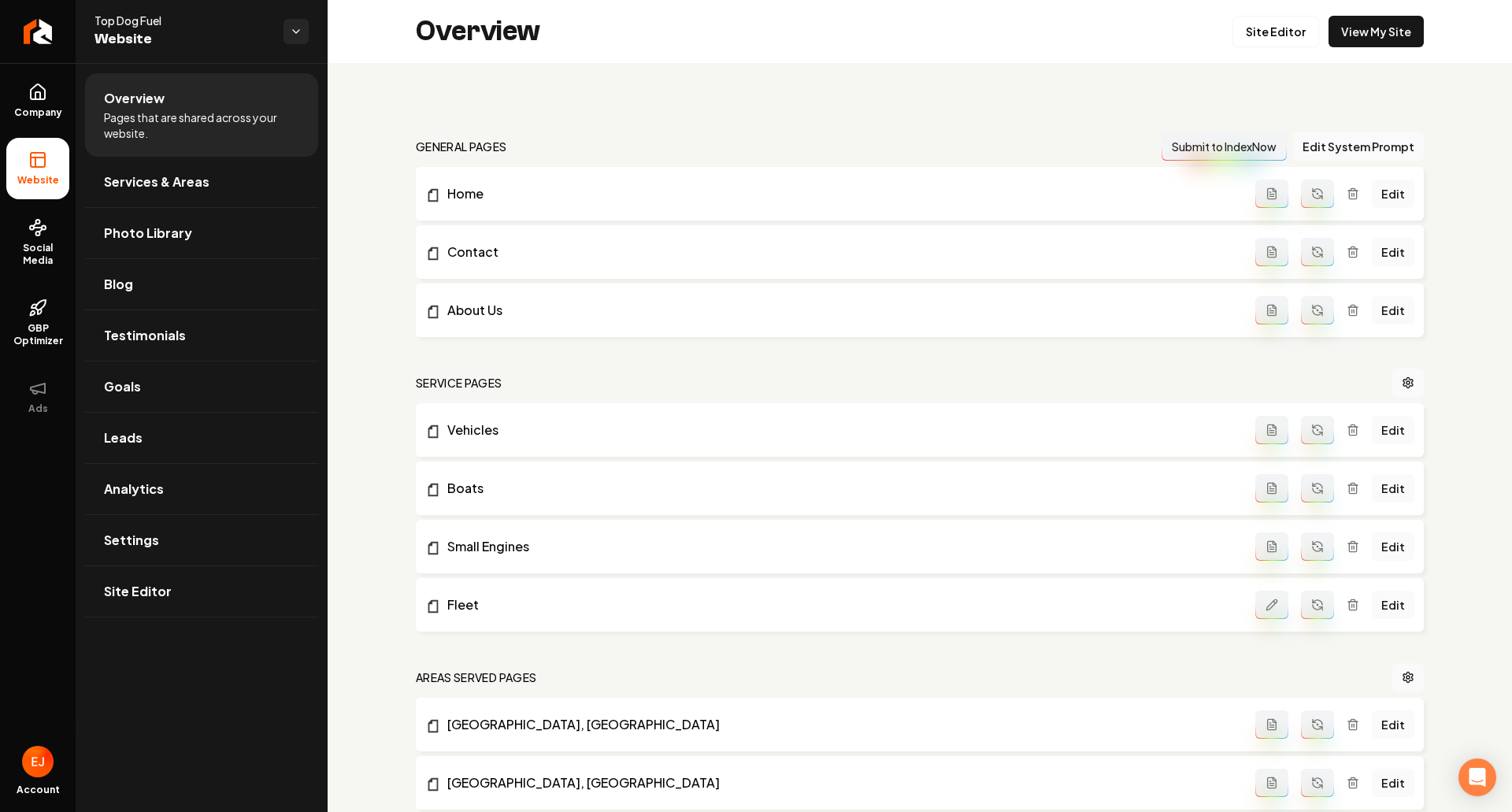
scroll to position [394, 0]
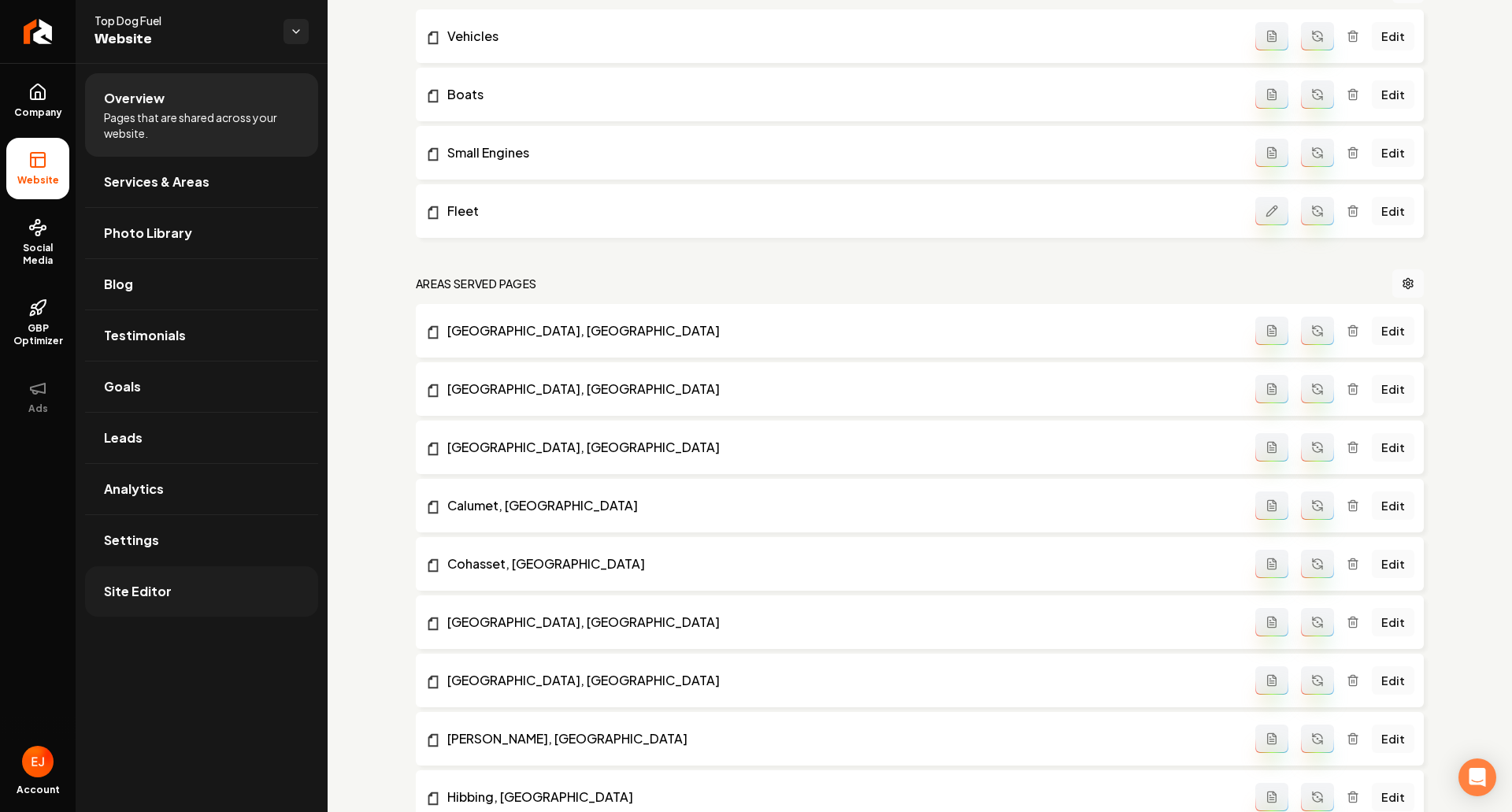
click at [150, 581] on link "Site Editor" at bounding box center [201, 592] width 233 height 51
